Goal: Task Accomplishment & Management: Use online tool/utility

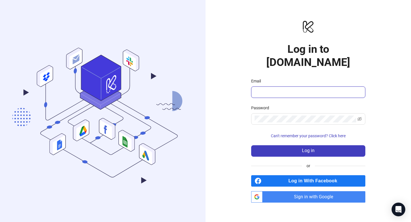
click at [260, 89] on input "Email" at bounding box center [308, 92] width 106 height 7
click at [0, 222] on com-1password-button at bounding box center [0, 222] width 0 height 0
type input "**********"
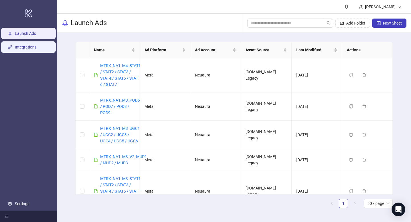
click at [31, 45] on link "Integrations" at bounding box center [26, 47] width 22 height 5
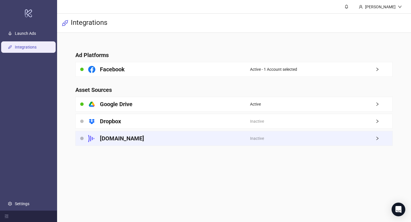
click at [353, 134] on div "Inactive" at bounding box center [321, 138] width 143 height 14
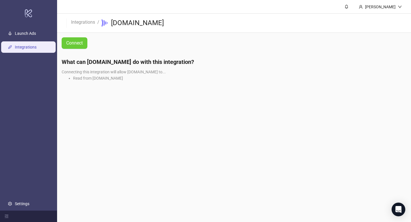
click at [71, 43] on span "Connect" at bounding box center [74, 43] width 17 height 5
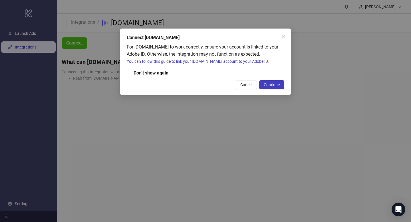
click at [159, 74] on span "Don’t show again" at bounding box center [150, 72] width 39 height 7
click at [271, 86] on span "Continue" at bounding box center [272, 85] width 16 height 5
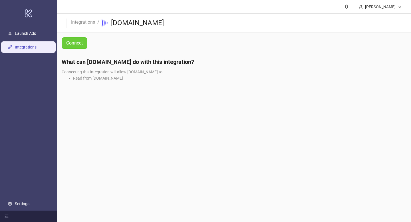
click at [72, 41] on span "Connect" at bounding box center [74, 43] width 17 height 5
click at [28, 49] on link "Integrations" at bounding box center [26, 47] width 22 height 5
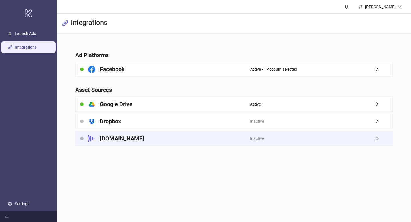
click at [378, 139] on icon "right" at bounding box center [378, 139] width 4 height 4
click at [82, 140] on div at bounding box center [81, 138] width 3 height 3
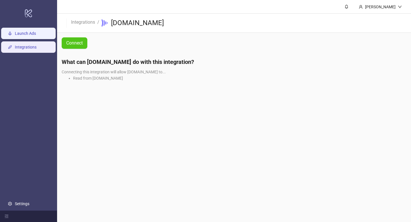
click at [32, 32] on link "Launch Ads" at bounding box center [25, 33] width 21 height 5
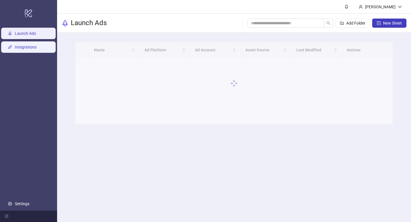
click at [34, 48] on link "Integrations" at bounding box center [26, 47] width 22 height 5
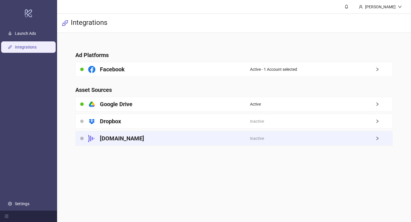
click at [373, 138] on div "Inactive" at bounding box center [321, 138] width 143 height 14
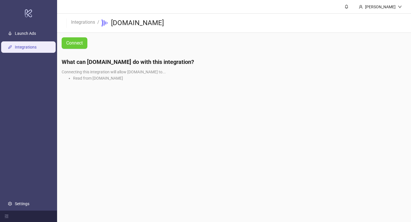
click at [77, 41] on span "Connect" at bounding box center [74, 43] width 17 height 5
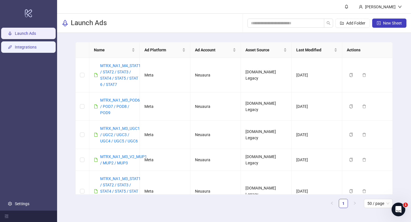
click at [27, 46] on link "Integrations" at bounding box center [26, 47] width 22 height 5
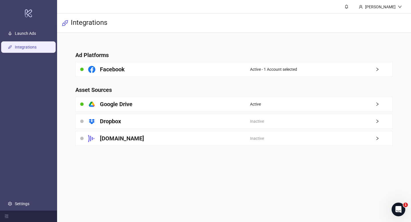
click at [89, 86] on h4 "Asset Sources" at bounding box center [234, 90] width 318 height 8
